Goal: Transaction & Acquisition: Obtain resource

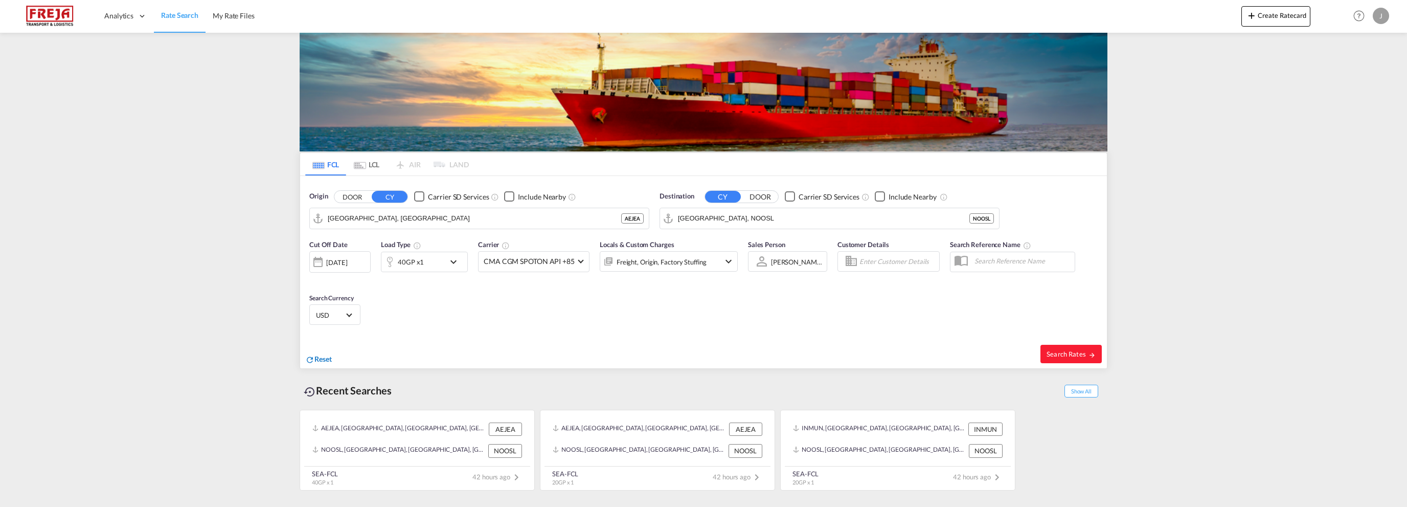
click at [317, 359] on span "Reset" at bounding box center [322, 358] width 17 height 9
click at [365, 215] on body "Analytics Reports Dashboard Rate Search My Rate Files Analytics" at bounding box center [703, 253] width 1407 height 507
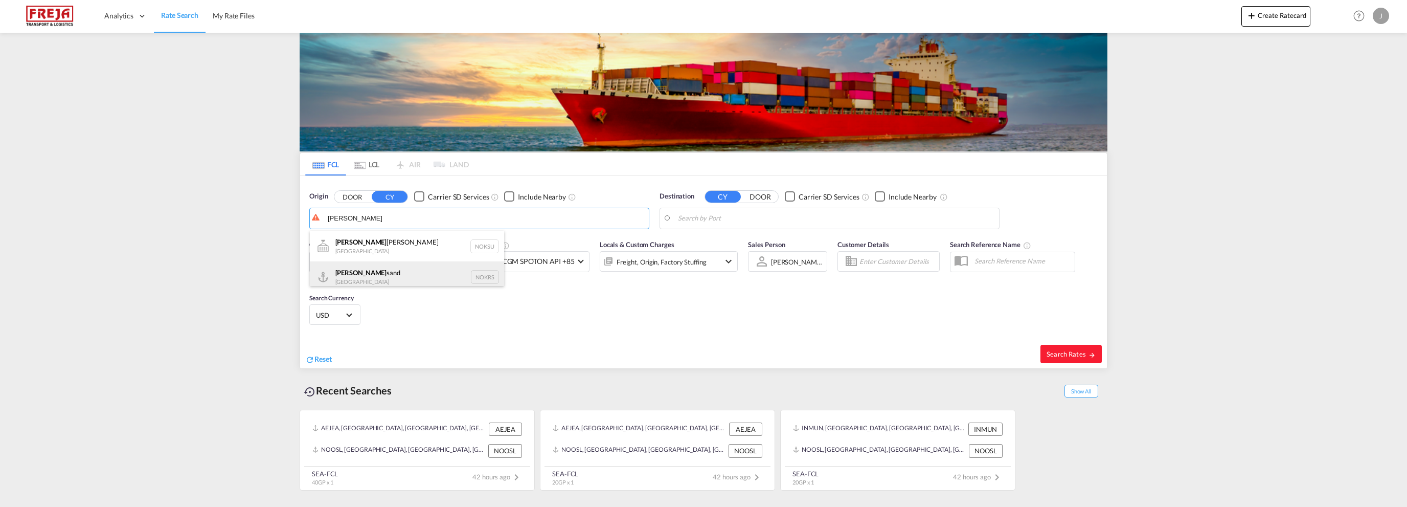
click at [367, 269] on div "[PERSON_NAME] Norway NOKRS" at bounding box center [407, 276] width 194 height 31
type input "[GEOGRAPHIC_DATA], NOKRS"
click at [706, 218] on body "Analytics Reports Dashboard Rate Search My Rate Files Analytics" at bounding box center [703, 253] width 1407 height 507
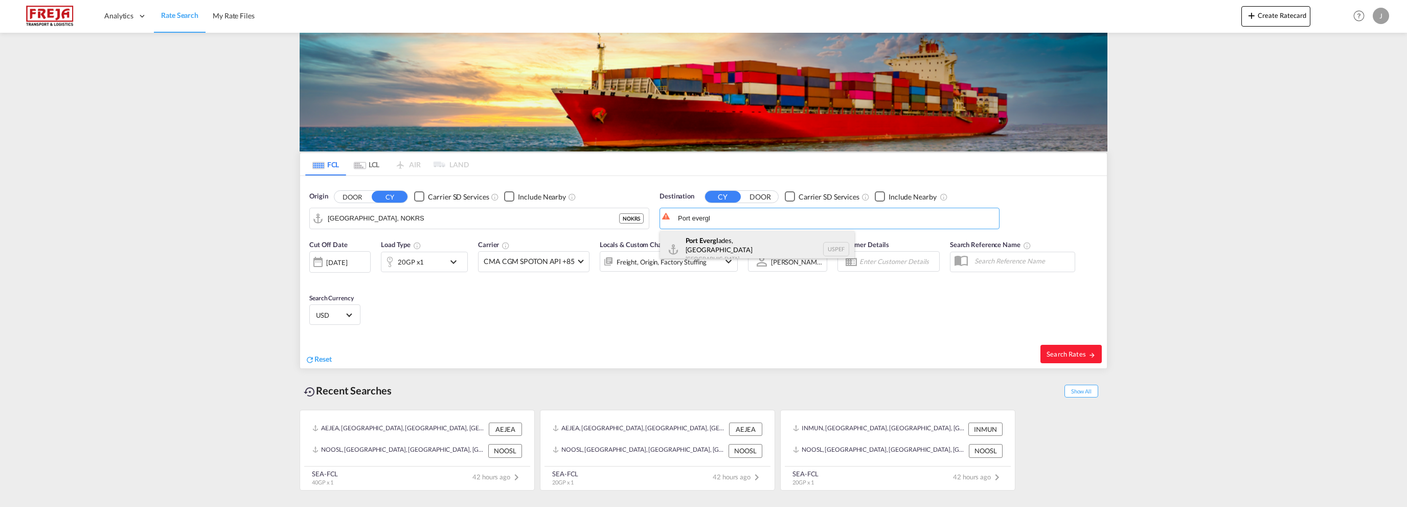
click at [708, 237] on div "Port Evergl ades, [GEOGRAPHIC_DATA] [GEOGRAPHIC_DATA] USPEF" at bounding box center [757, 249] width 194 height 37
type input "[GEOGRAPHIC_DATA], [GEOGRAPHIC_DATA], USPEF"
click at [347, 261] on div "[DATE]" at bounding box center [336, 262] width 21 height 9
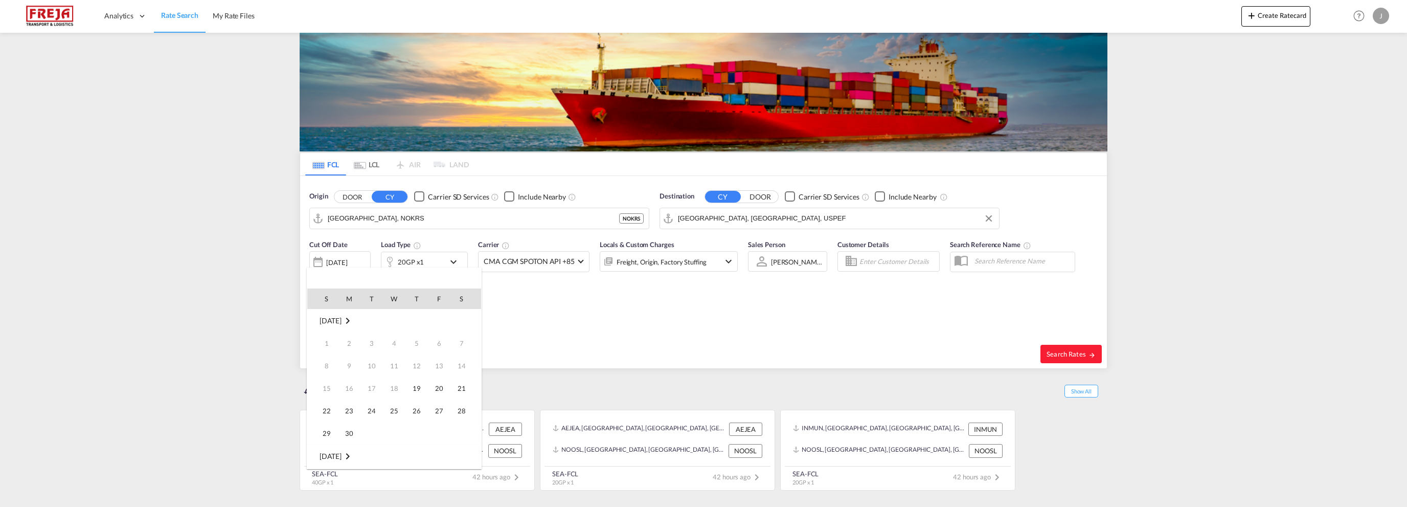
scroll to position [407, 0]
click at [349, 409] on span "22" at bounding box center [349, 410] width 20 height 20
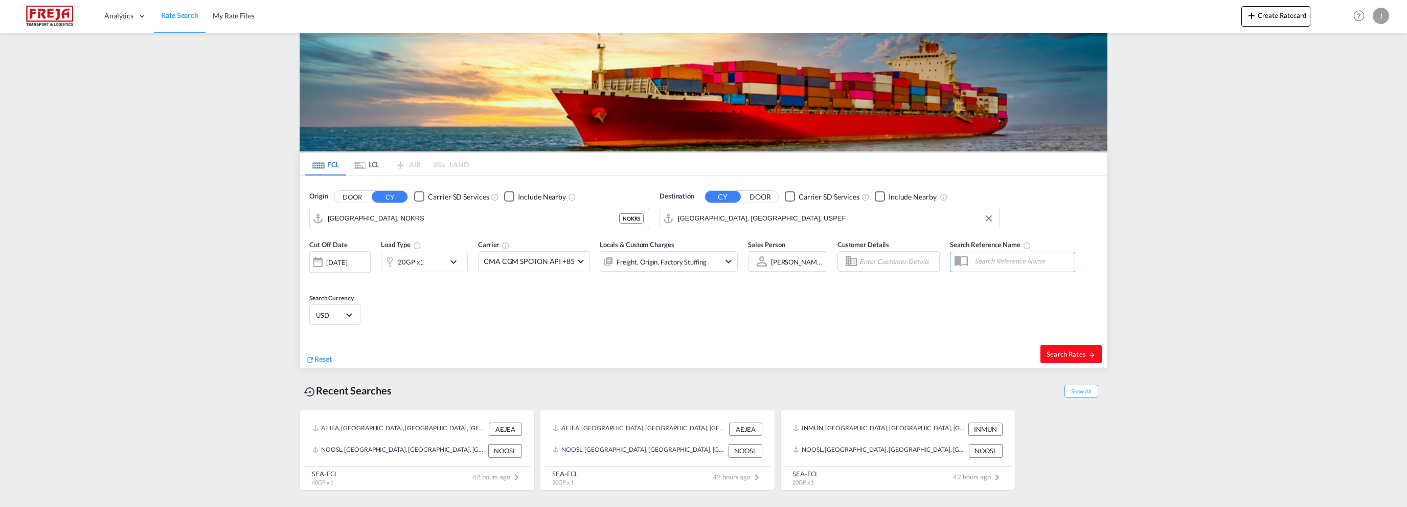
click at [1074, 350] on span "Search Rates" at bounding box center [1071, 354] width 49 height 8
type input "NOKRS to USPEF / [DATE]"
